Goal: Information Seeking & Learning: Learn about a topic

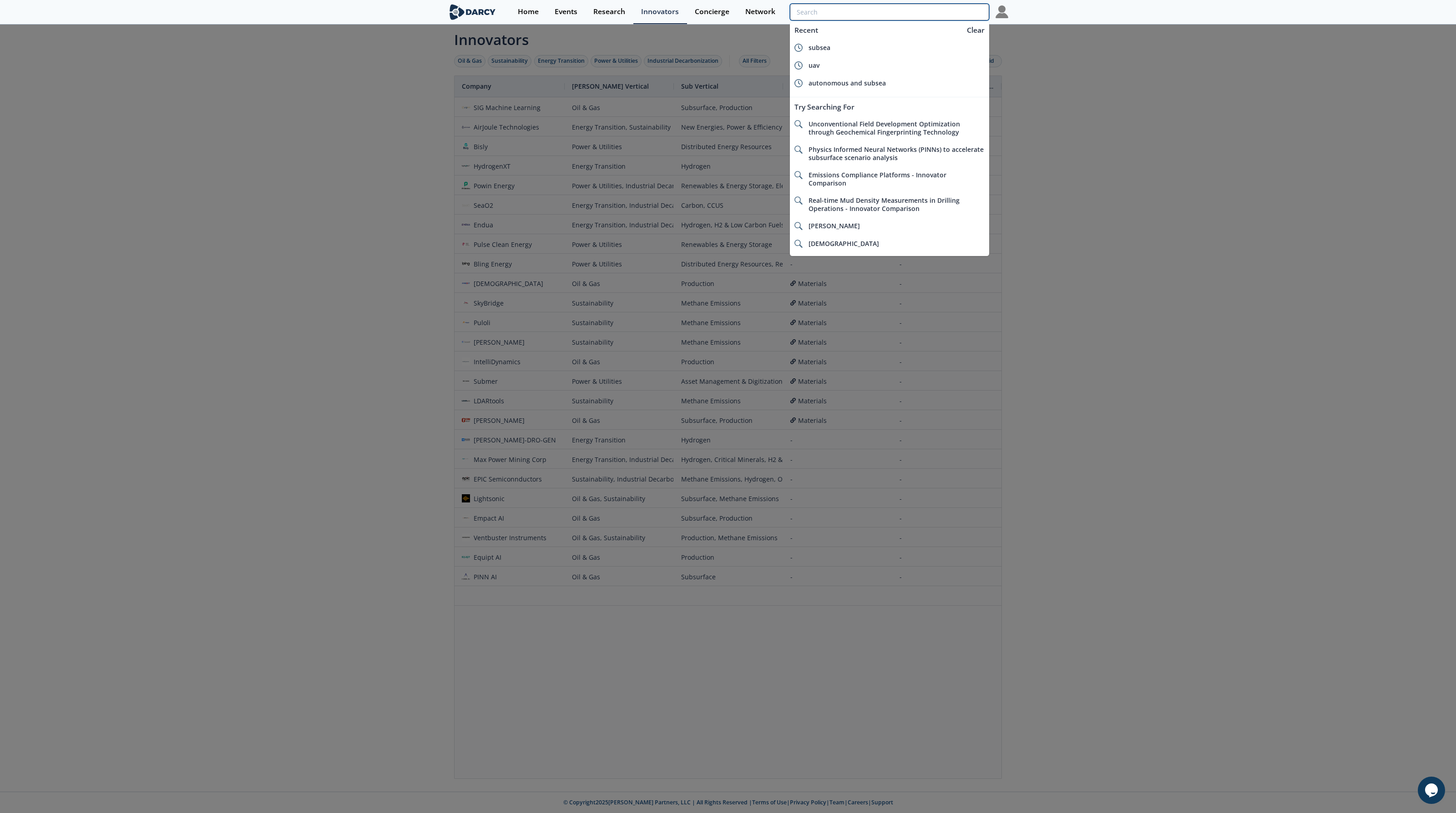
click at [946, 10] on input "search" at bounding box center [889, 12] width 200 height 17
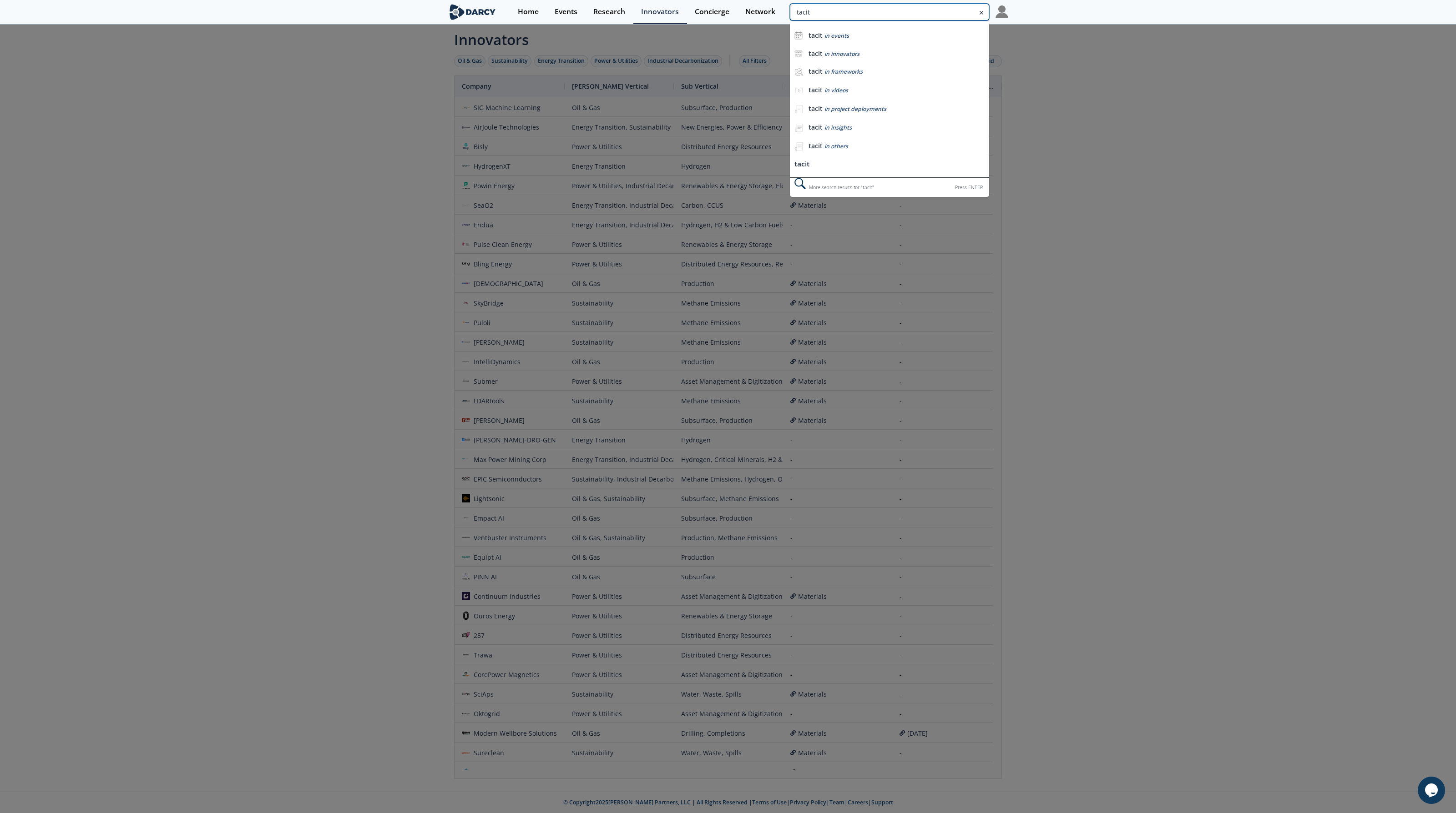
type input "tacit"
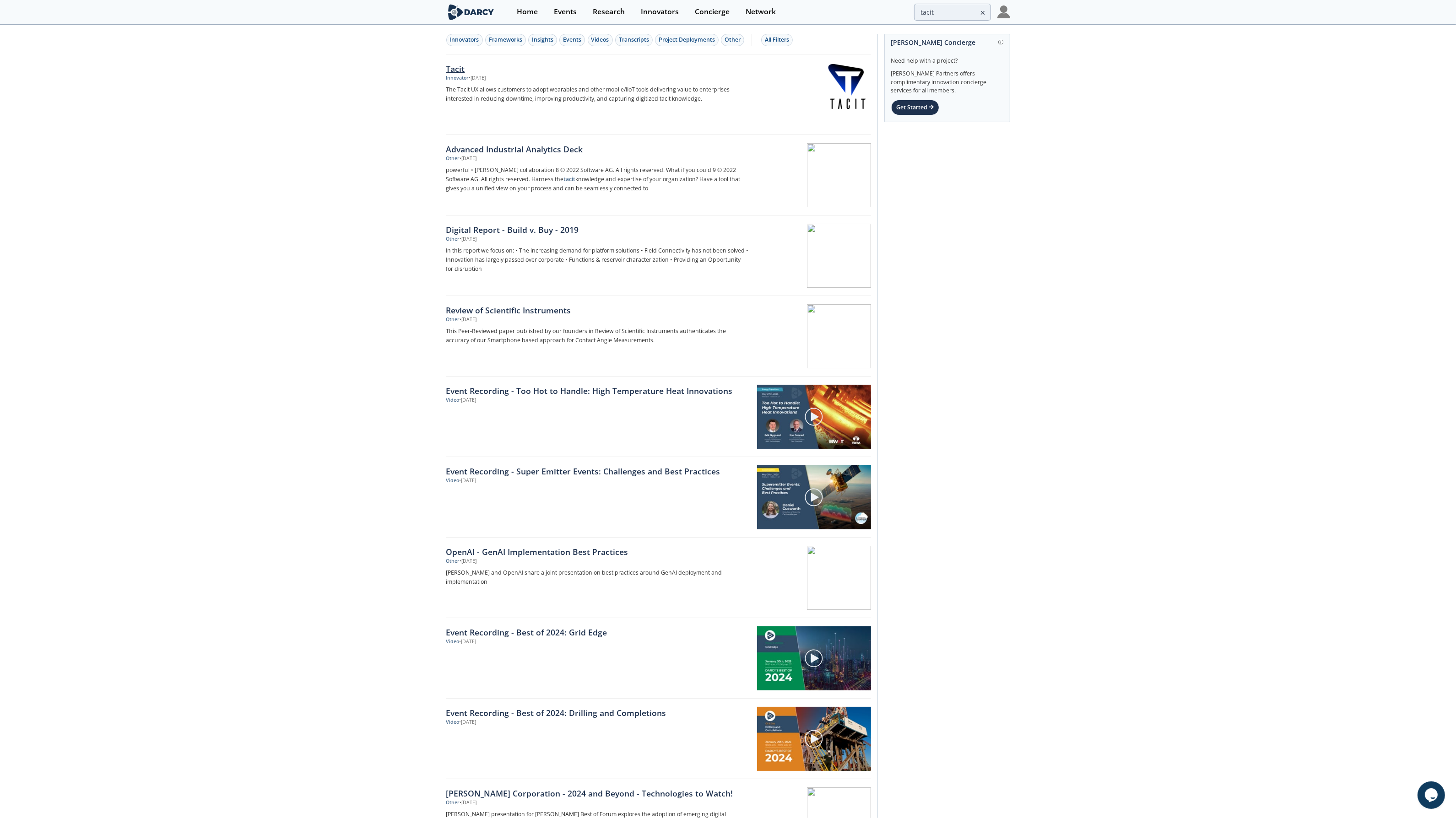
click at [455, 71] on div "Tacit" at bounding box center [598, 68] width 303 height 12
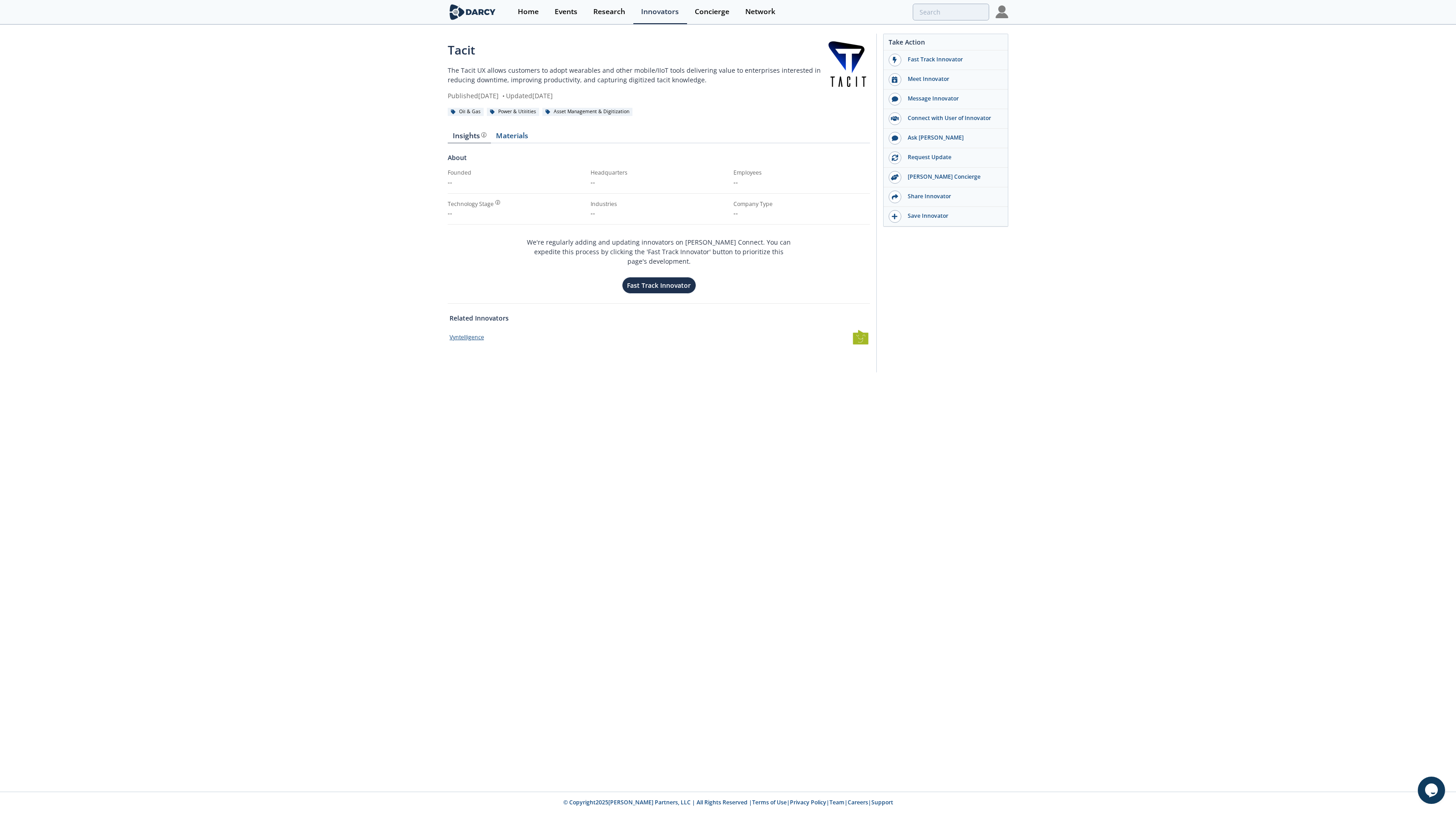
click at [473, 333] on div "Vyntelligence" at bounding box center [466, 337] width 34 height 8
